Goal: Task Accomplishment & Management: Use online tool/utility

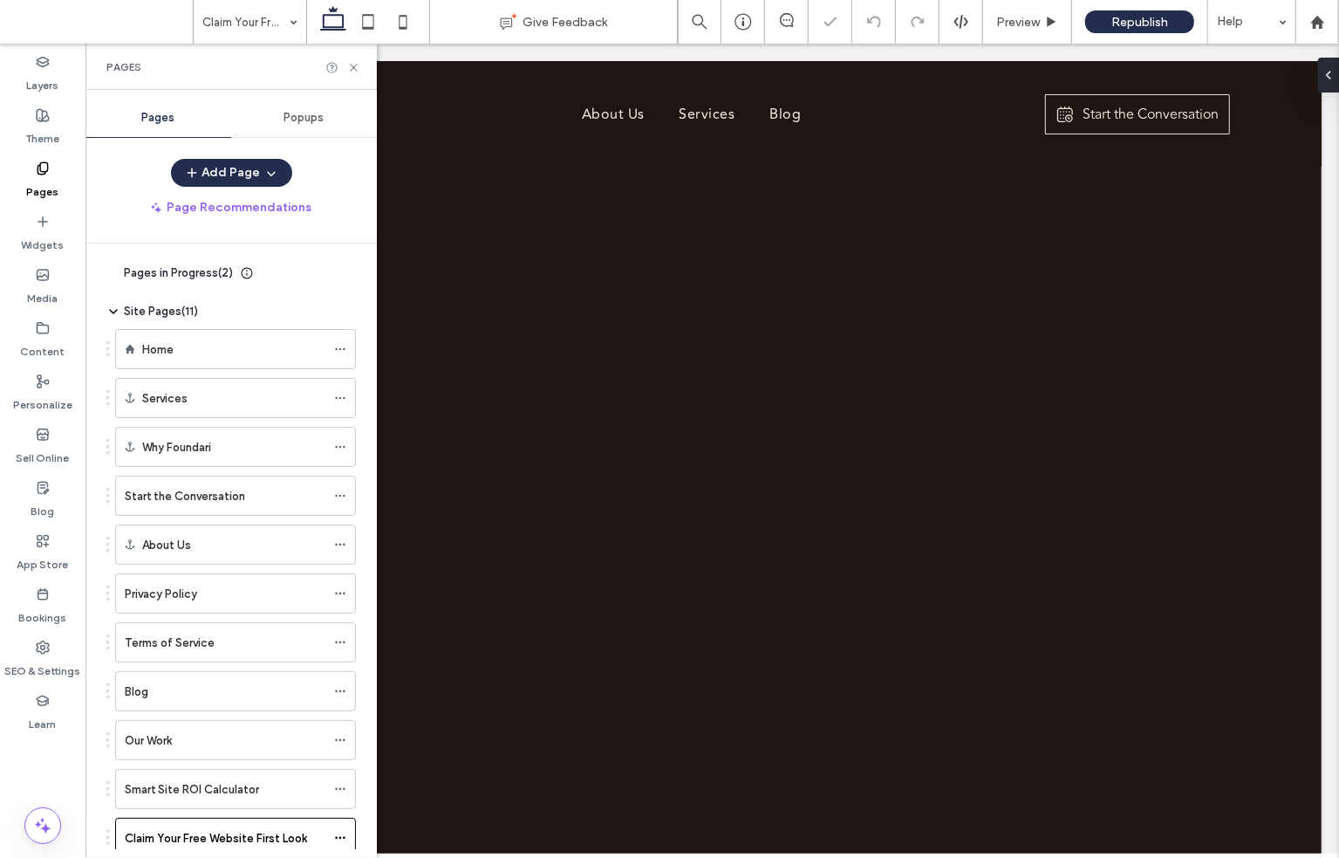
scroll to position [54, 0]
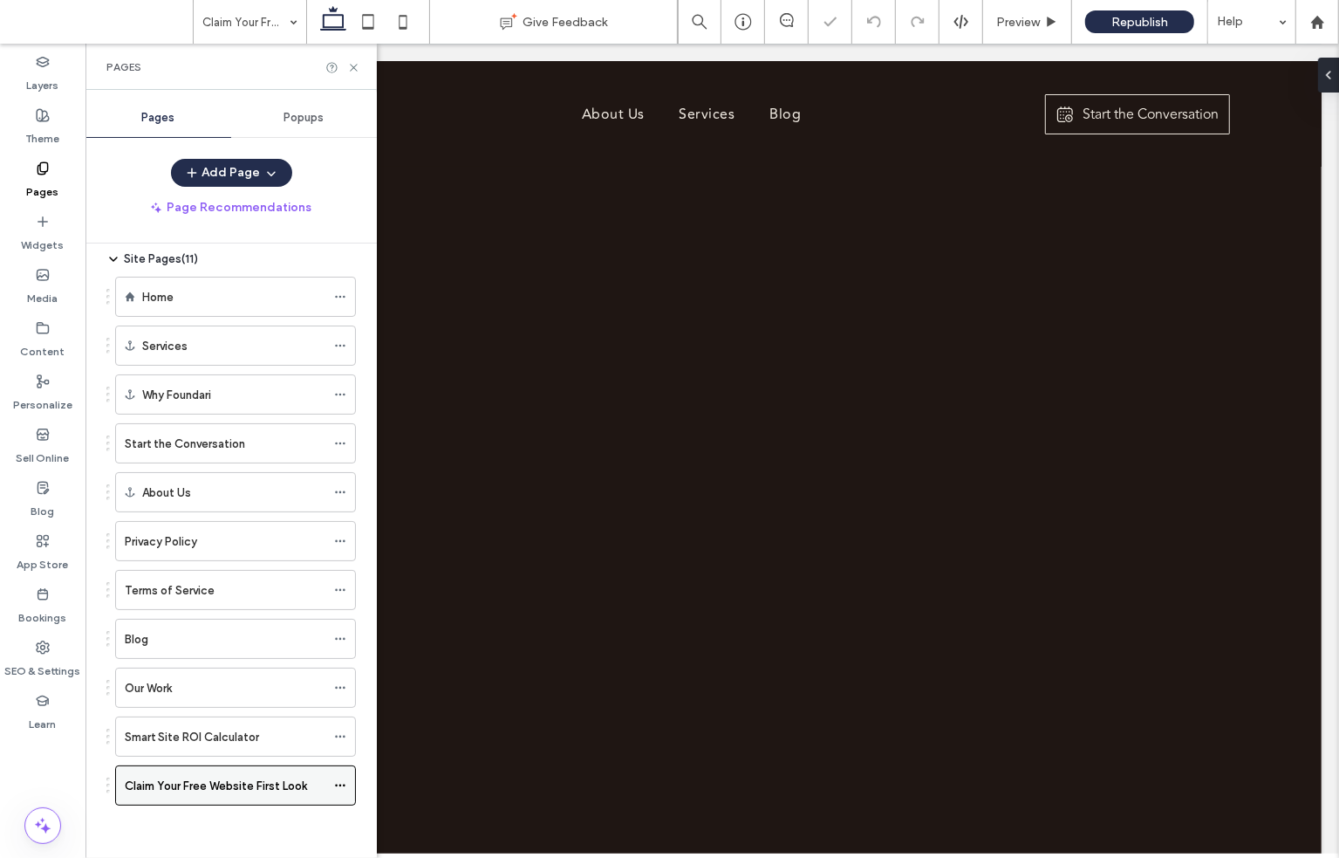
click at [345, 784] on icon at bounding box center [340, 785] width 12 height 12
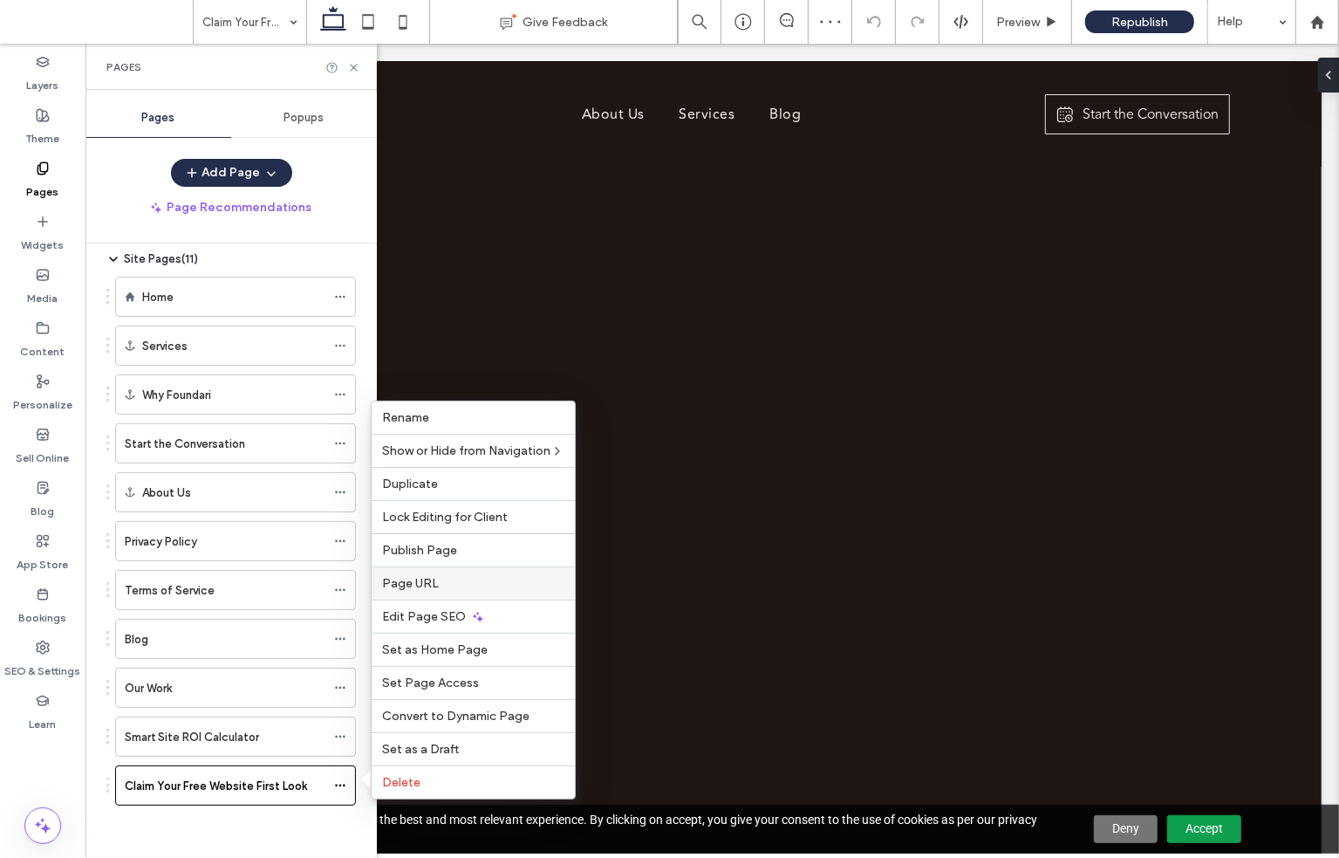
click at [461, 586] on label "Page URL" at bounding box center [473, 583] width 182 height 15
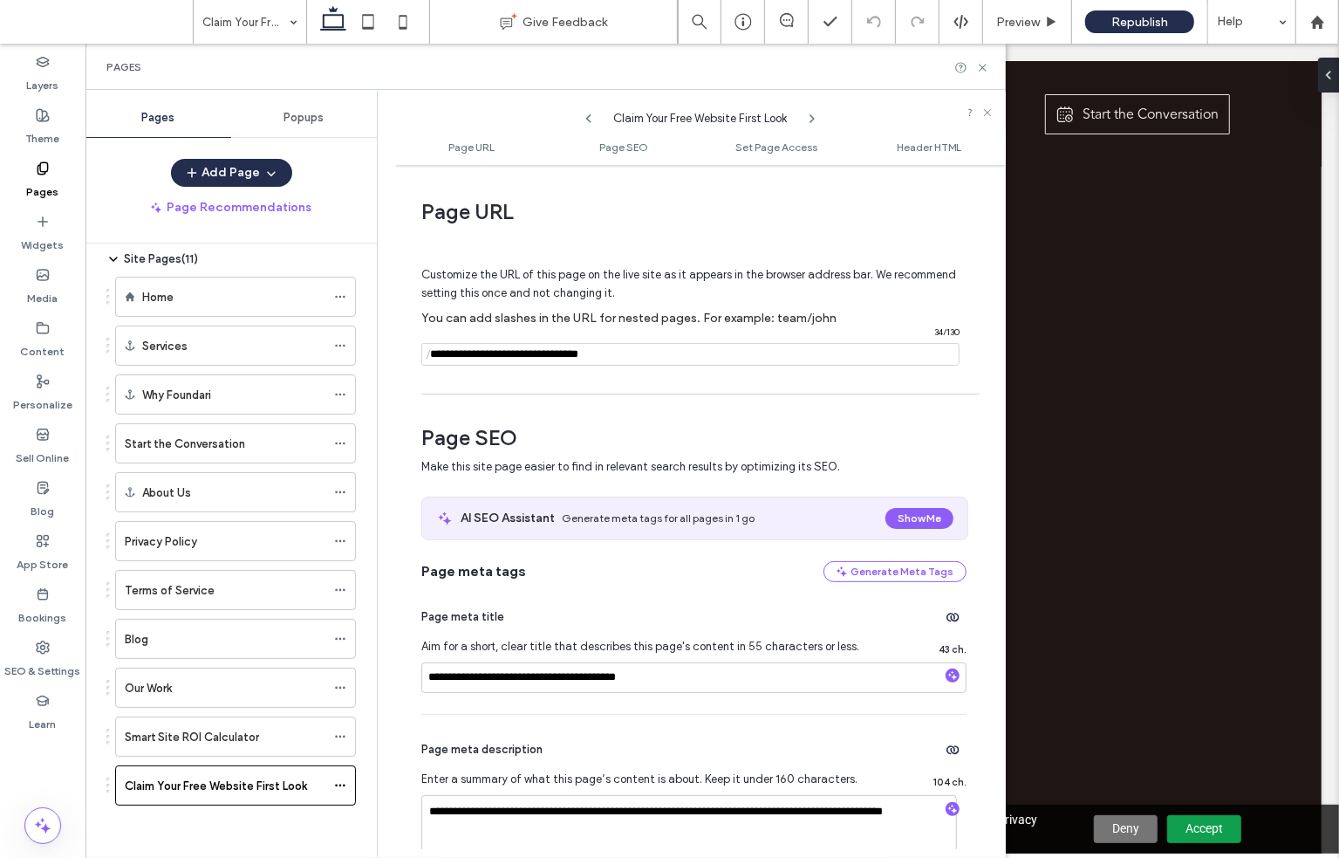
click at [630, 355] on input "notEmpty" at bounding box center [690, 354] width 538 height 23
type input "**********"
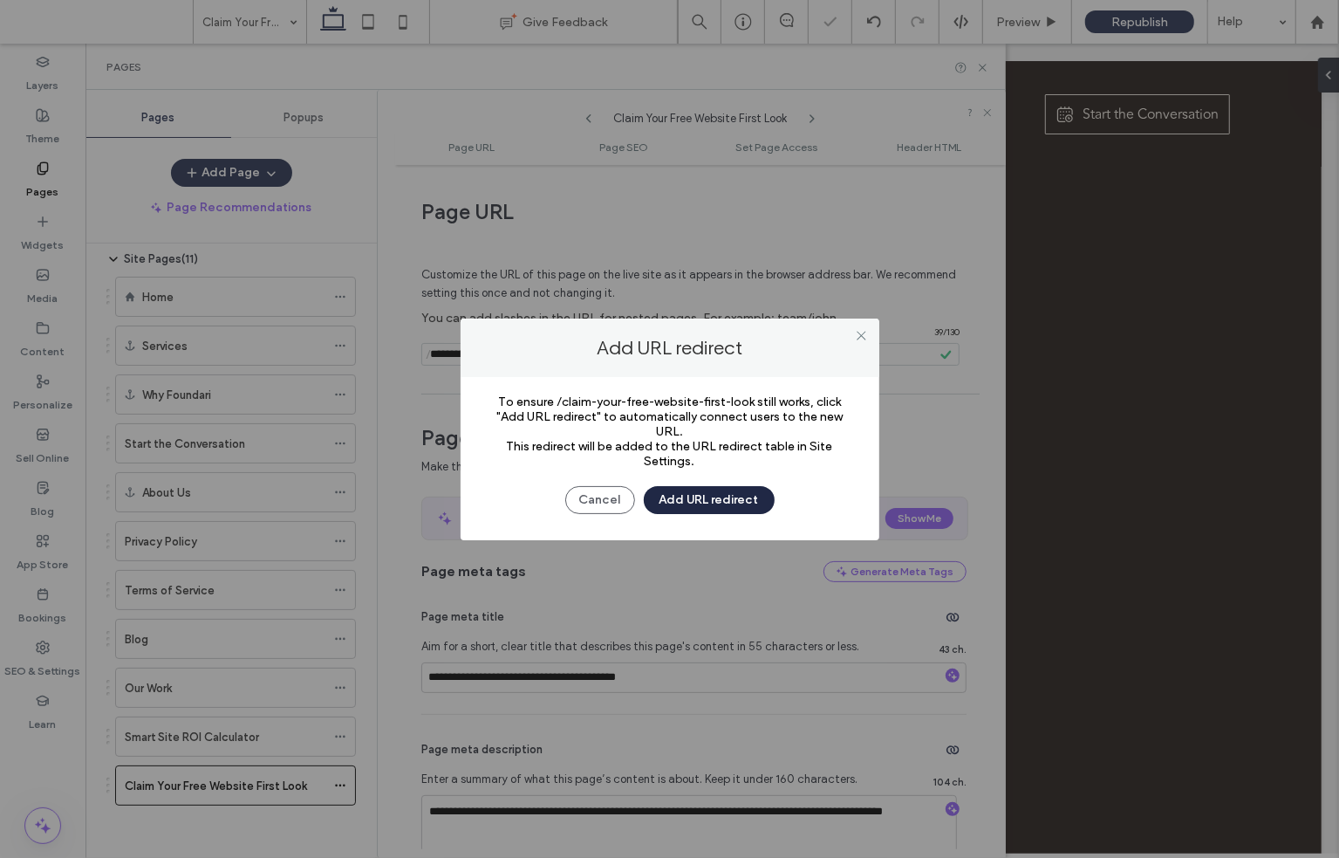
click at [701, 498] on button "Add URL redirect" at bounding box center [709, 500] width 131 height 28
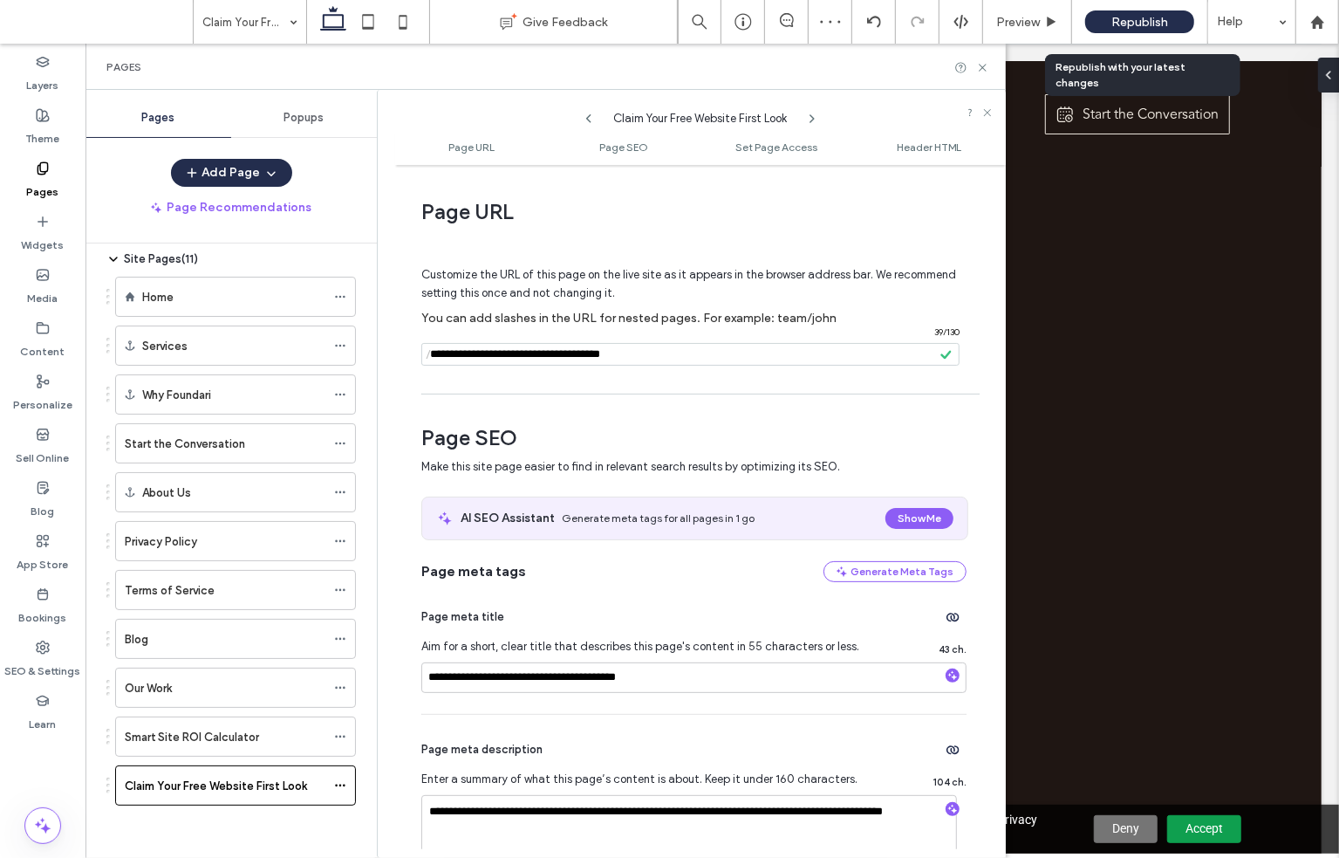
click at [1166, 18] on span "Republish" at bounding box center [1139, 22] width 57 height 15
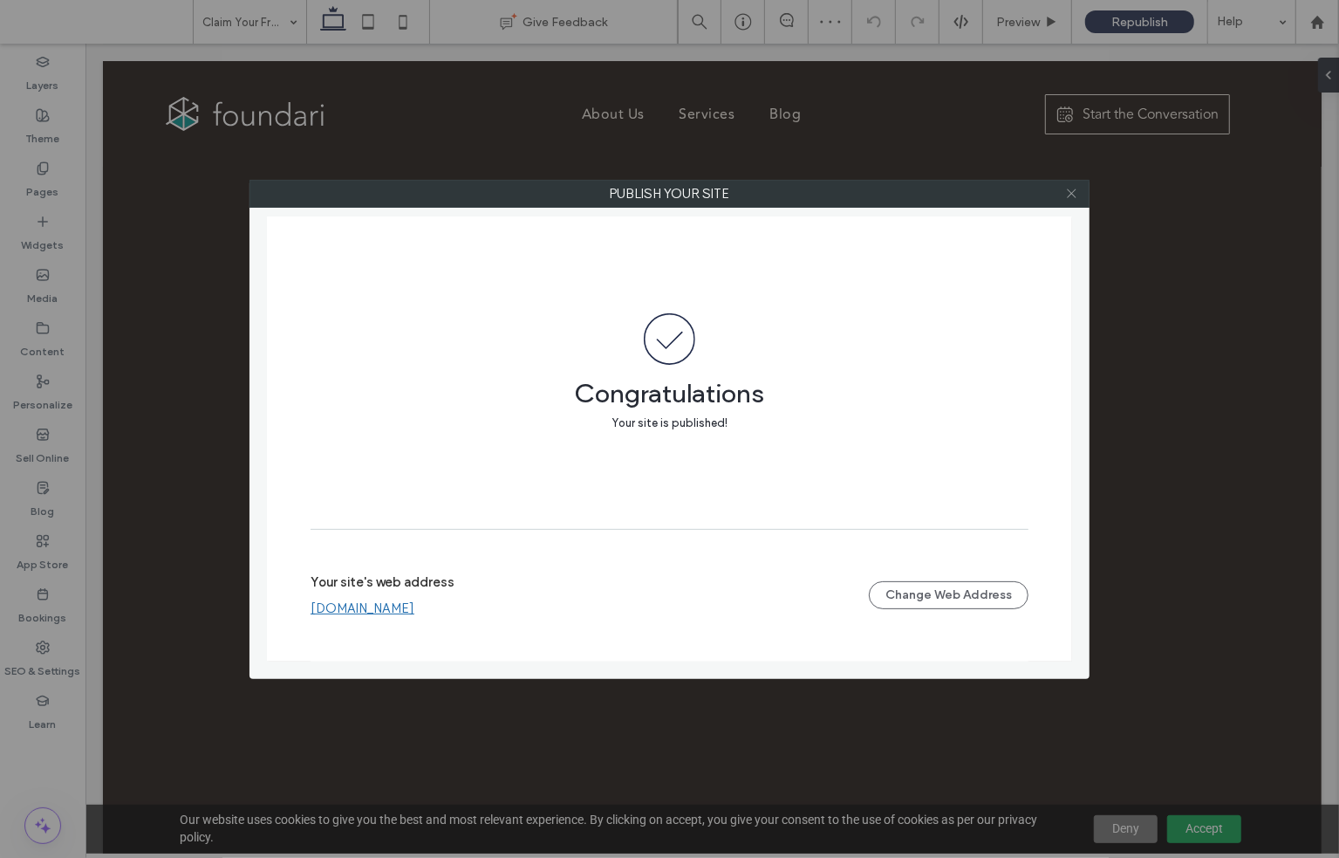
click at [1071, 196] on icon at bounding box center [1071, 193] width 13 height 13
